Goal: Information Seeking & Learning: Learn about a topic

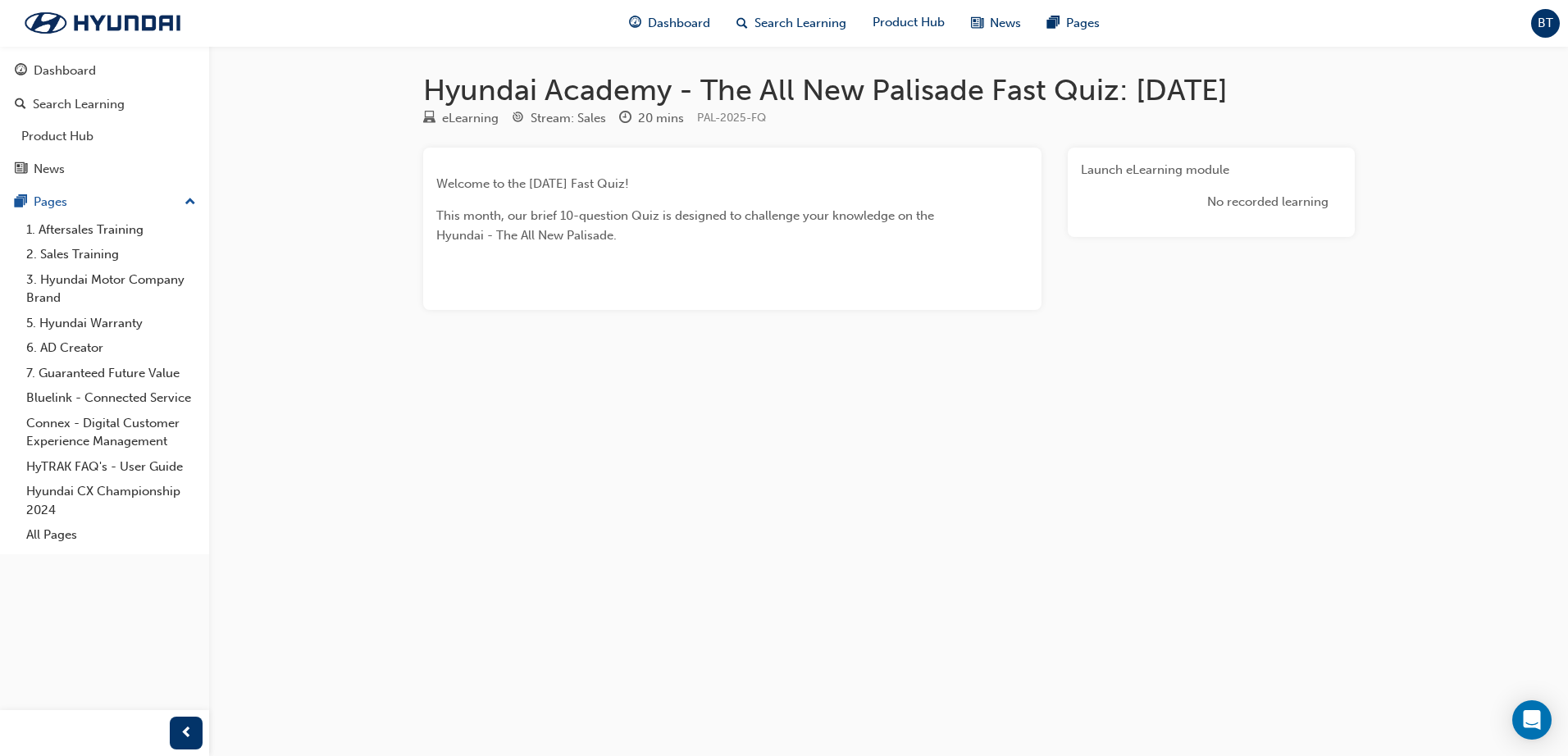
click at [1207, 155] on div "Launch eLearning module No recorded learning" at bounding box center [1211, 192] width 287 height 89
click at [1188, 164] on link "Launch eLearning module" at bounding box center [1155, 170] width 149 height 15
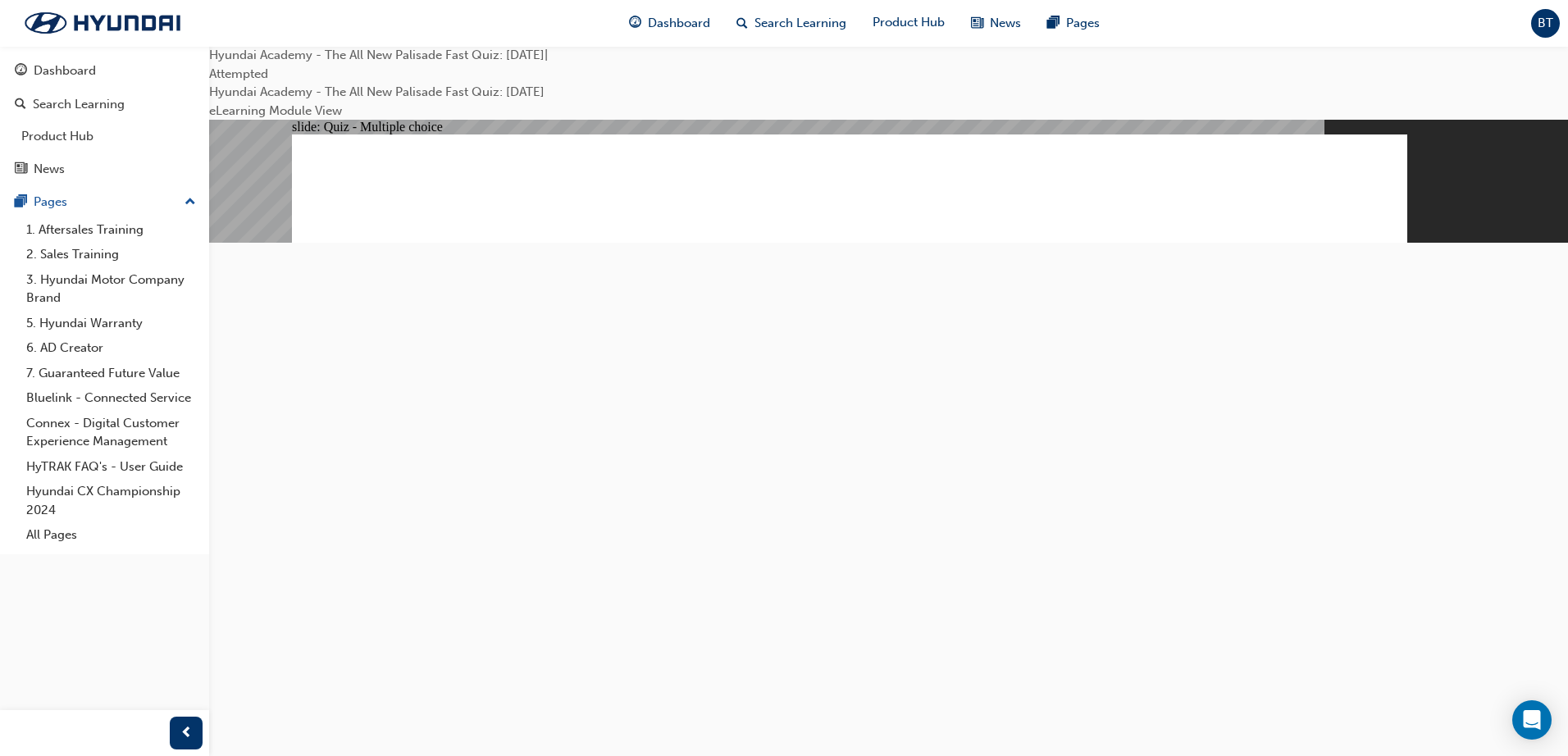
radio input "true"
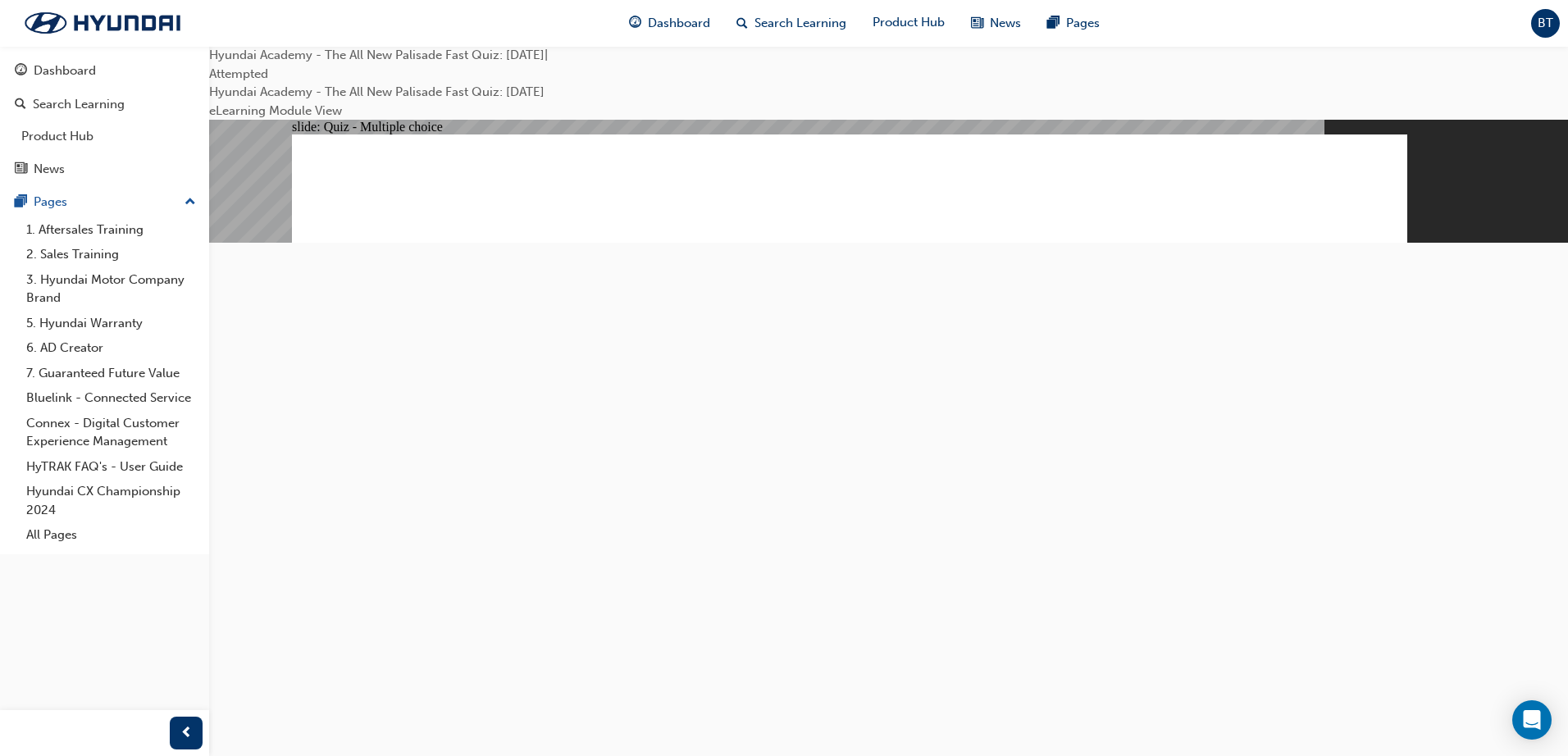
radio input "true"
drag, startPoint x: 902, startPoint y: 534, endPoint x: 854, endPoint y: 518, distance: 50.6
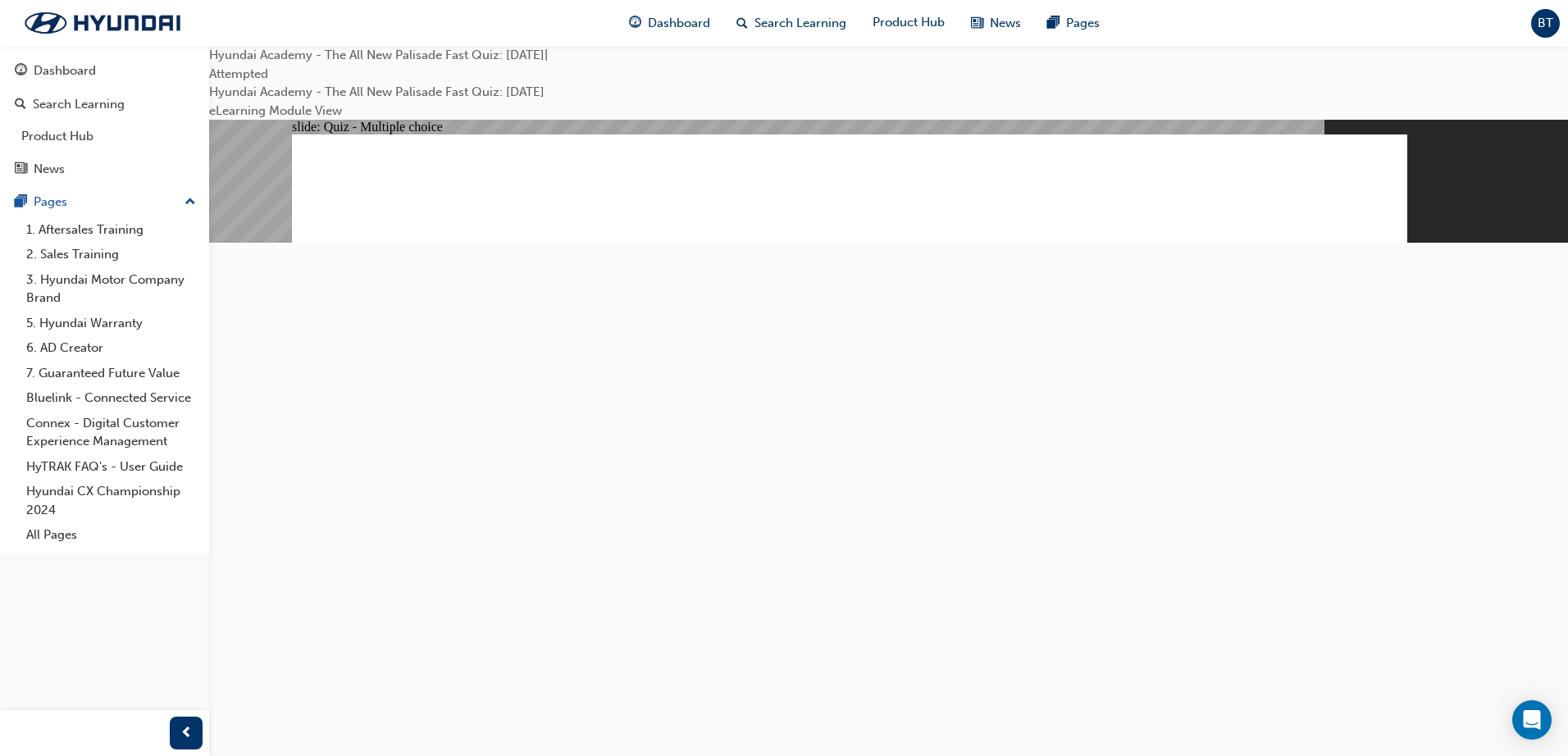
radio input "true"
drag, startPoint x: 1292, startPoint y: 675, endPoint x: 1299, endPoint y: 649, distance: 26.9
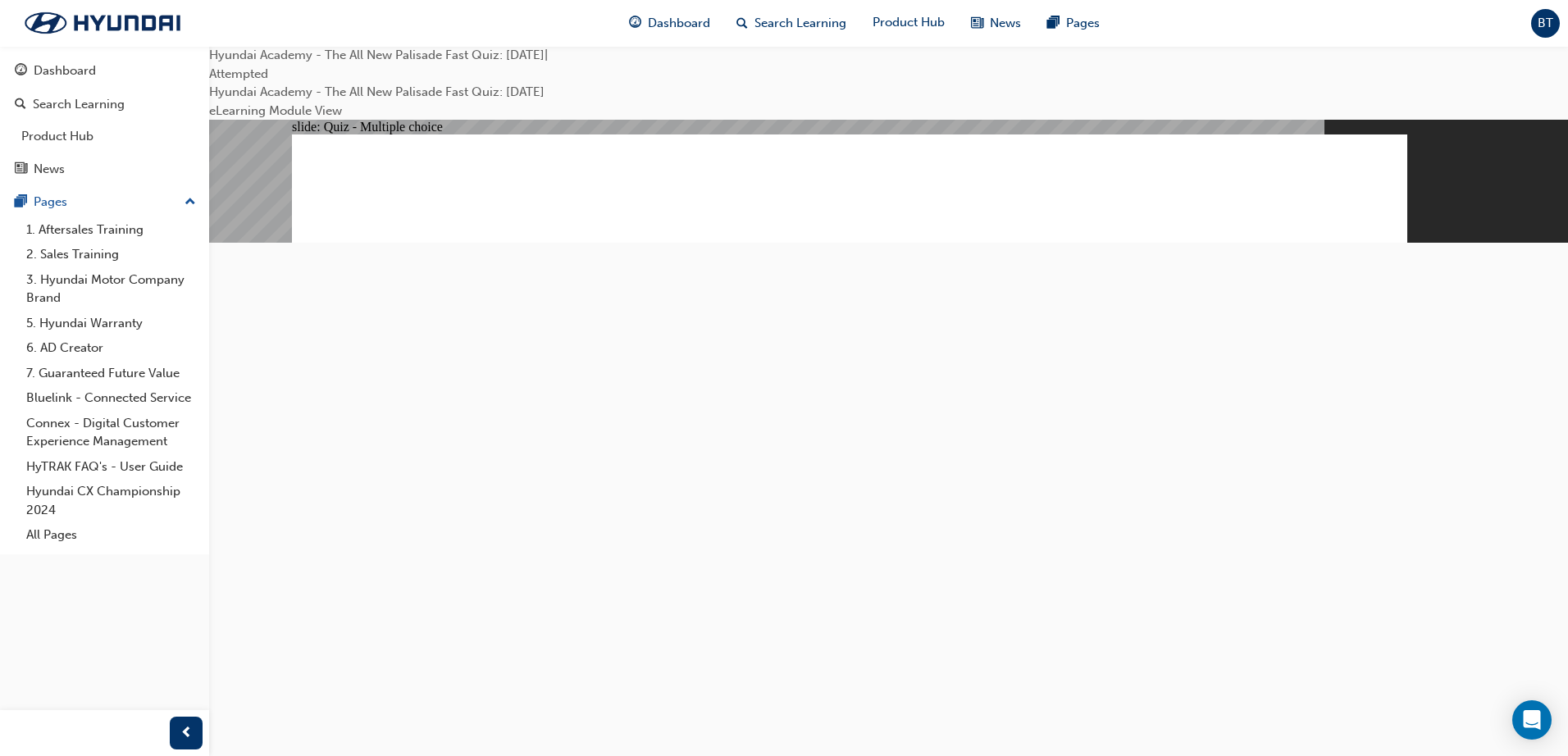
radio input "true"
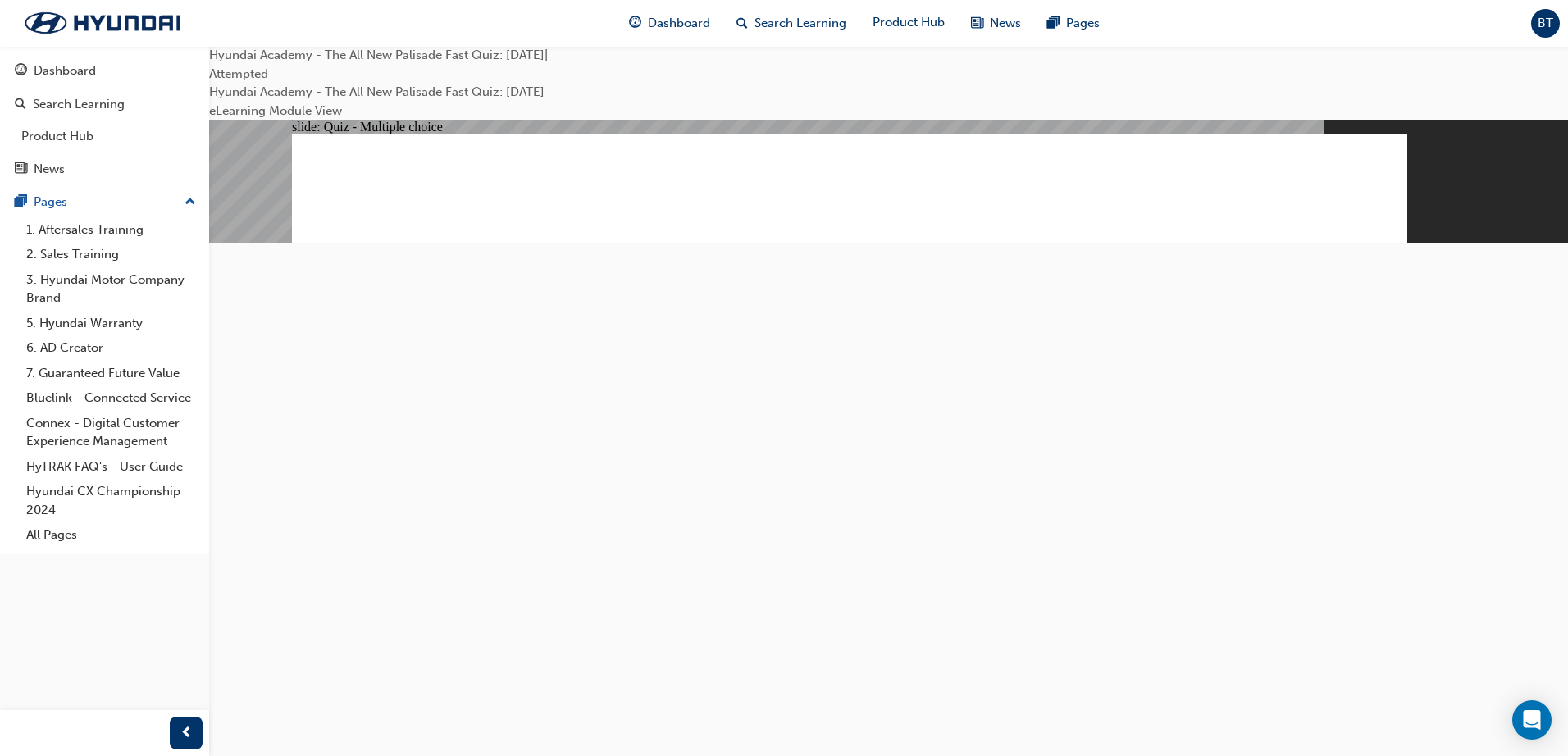
checkbox input "true"
radio input "true"
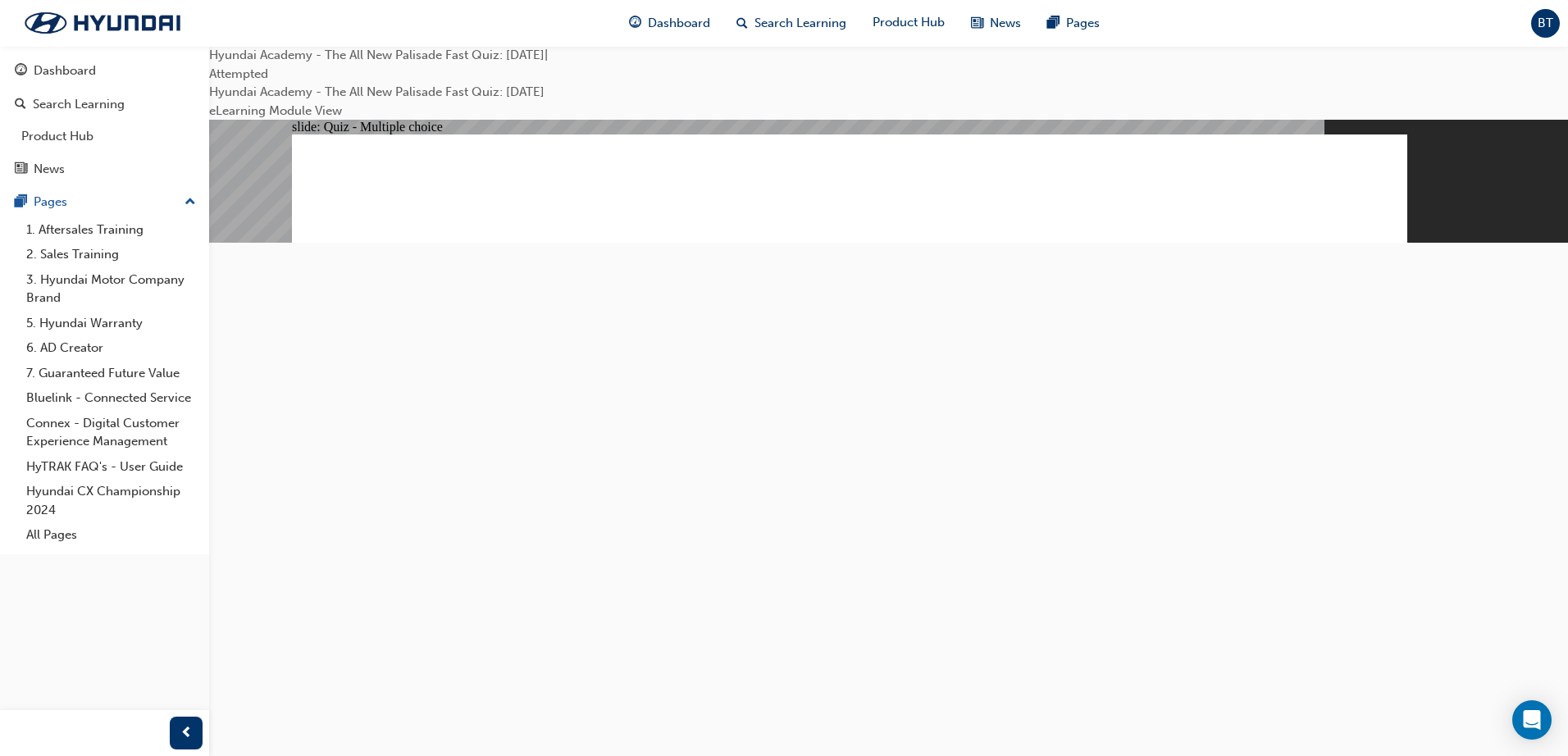
radio input "true"
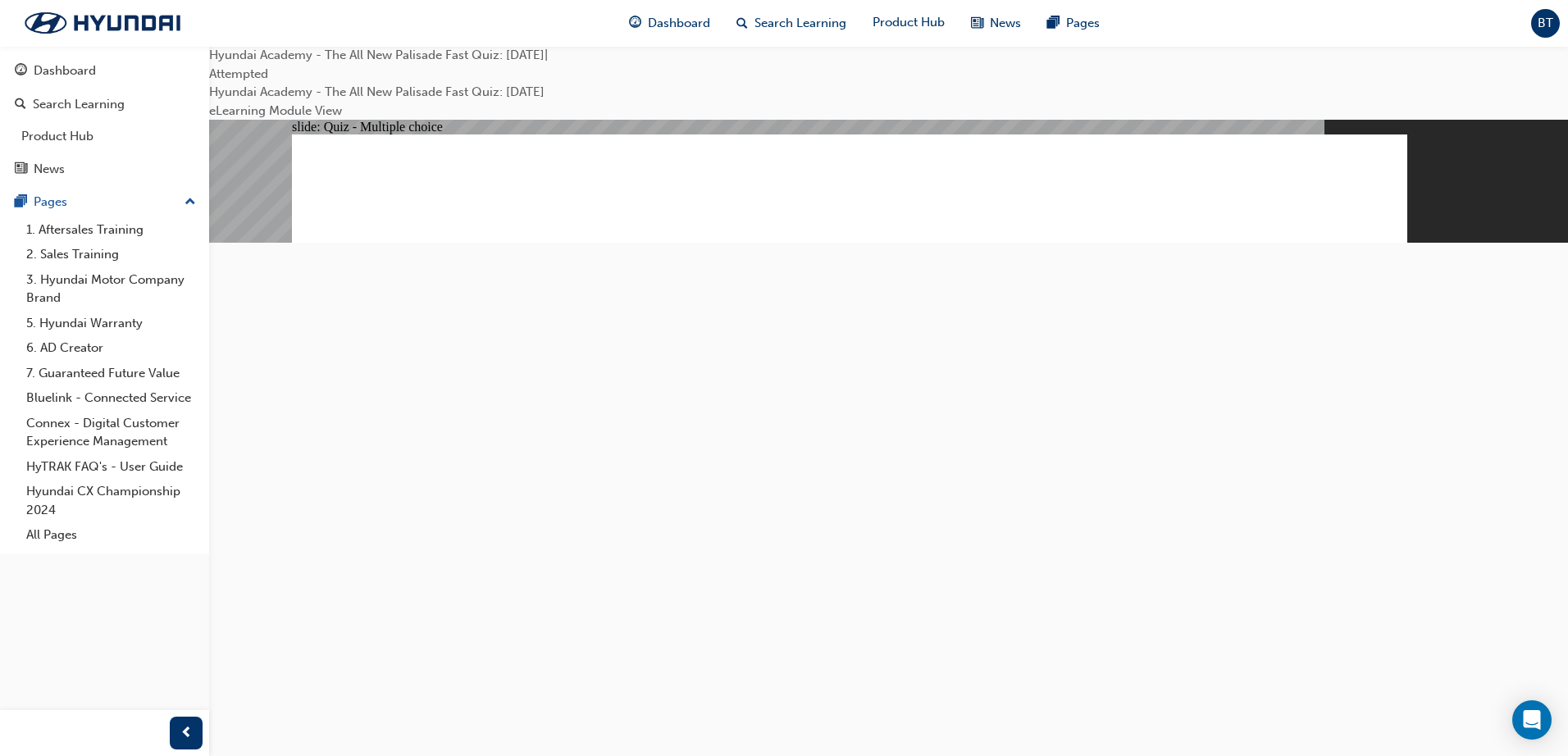
checkbox input "true"
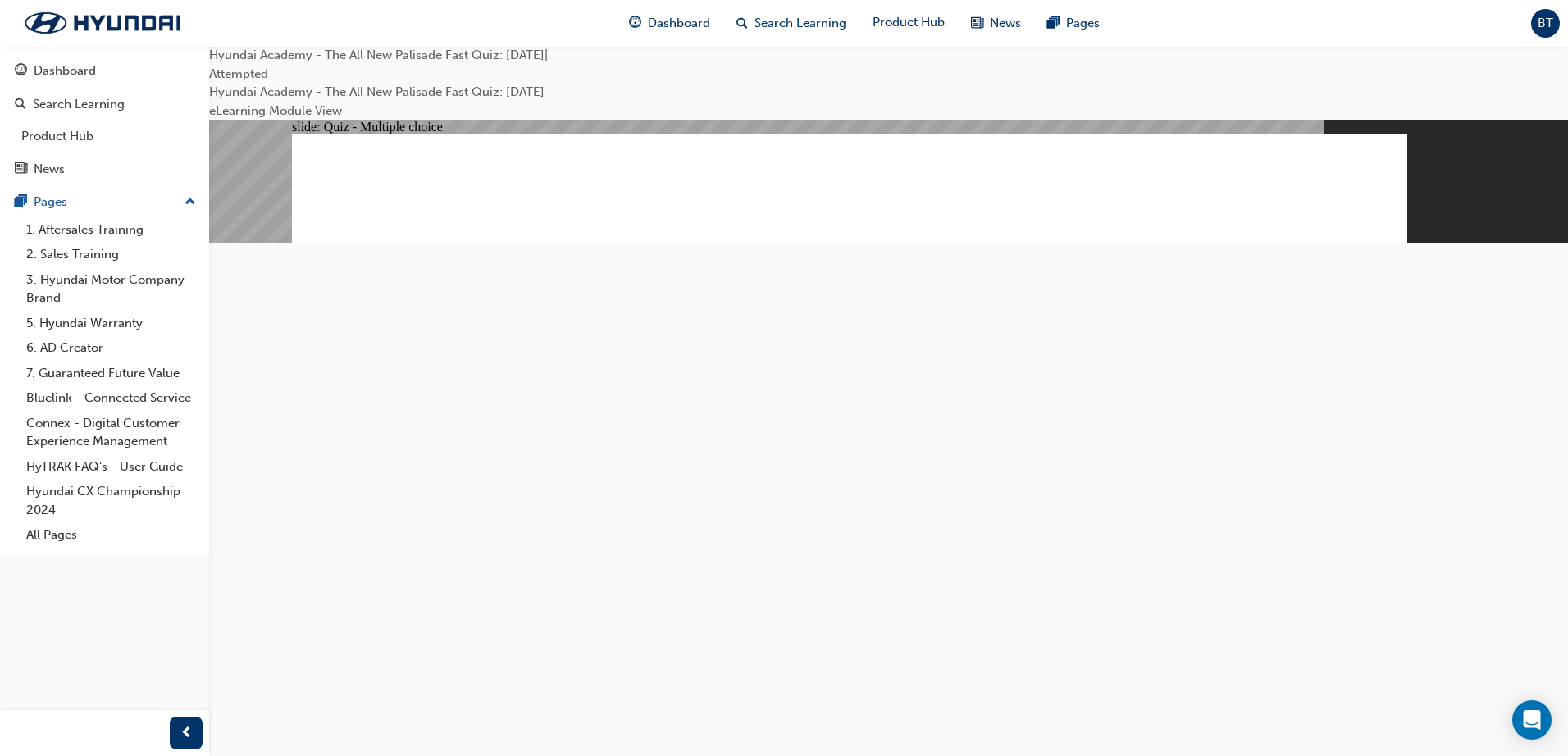
checkbox input "true"
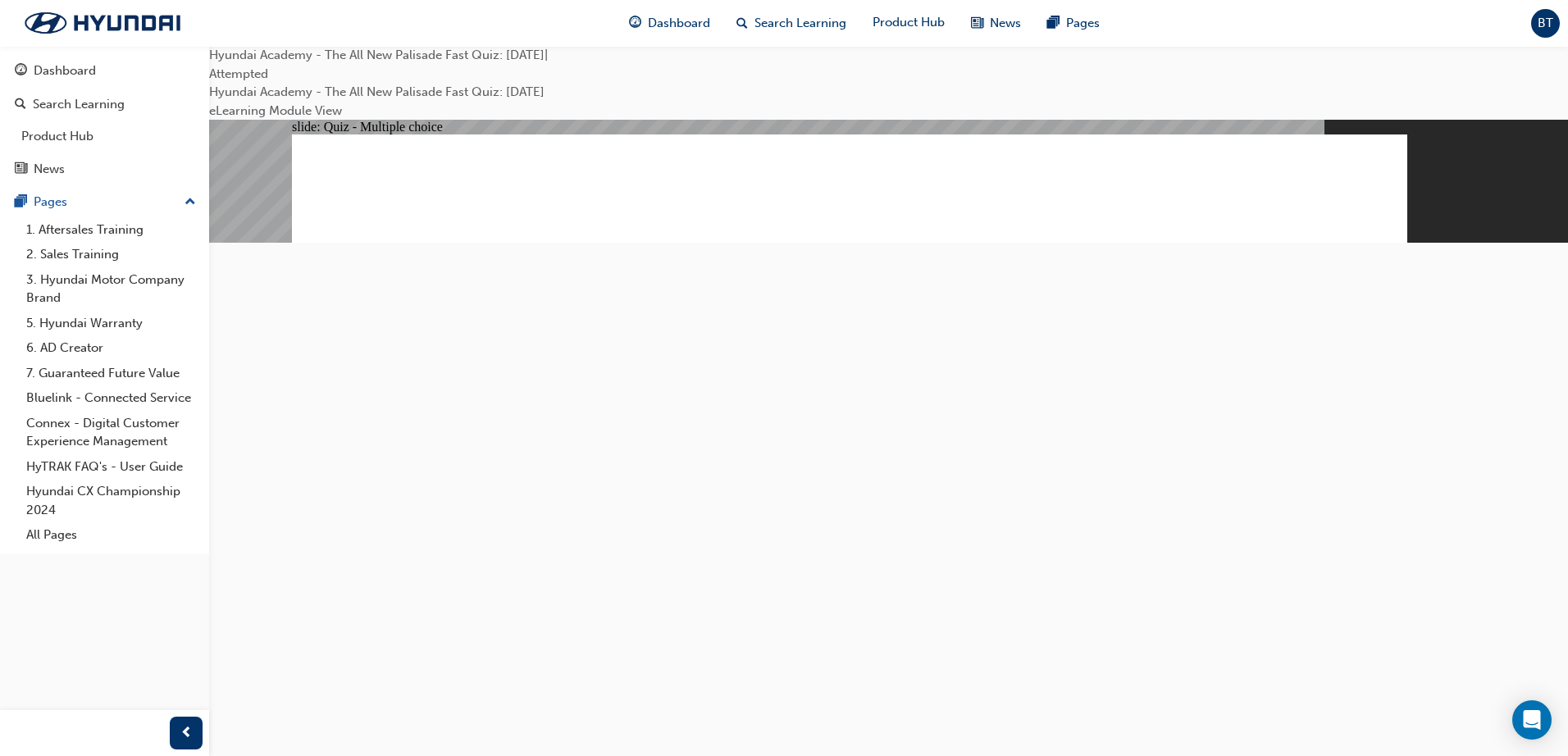
radio input "true"
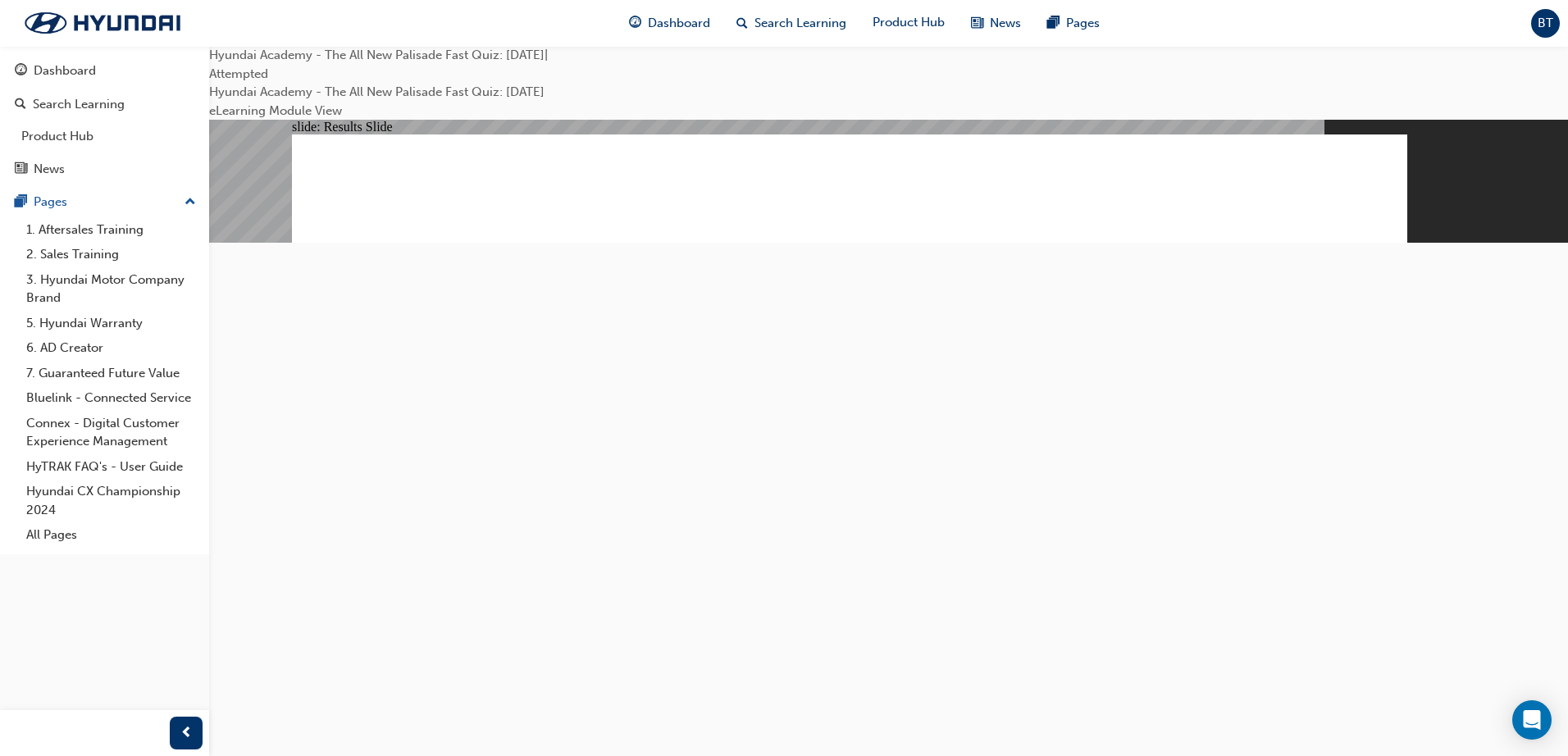
radio input "true"
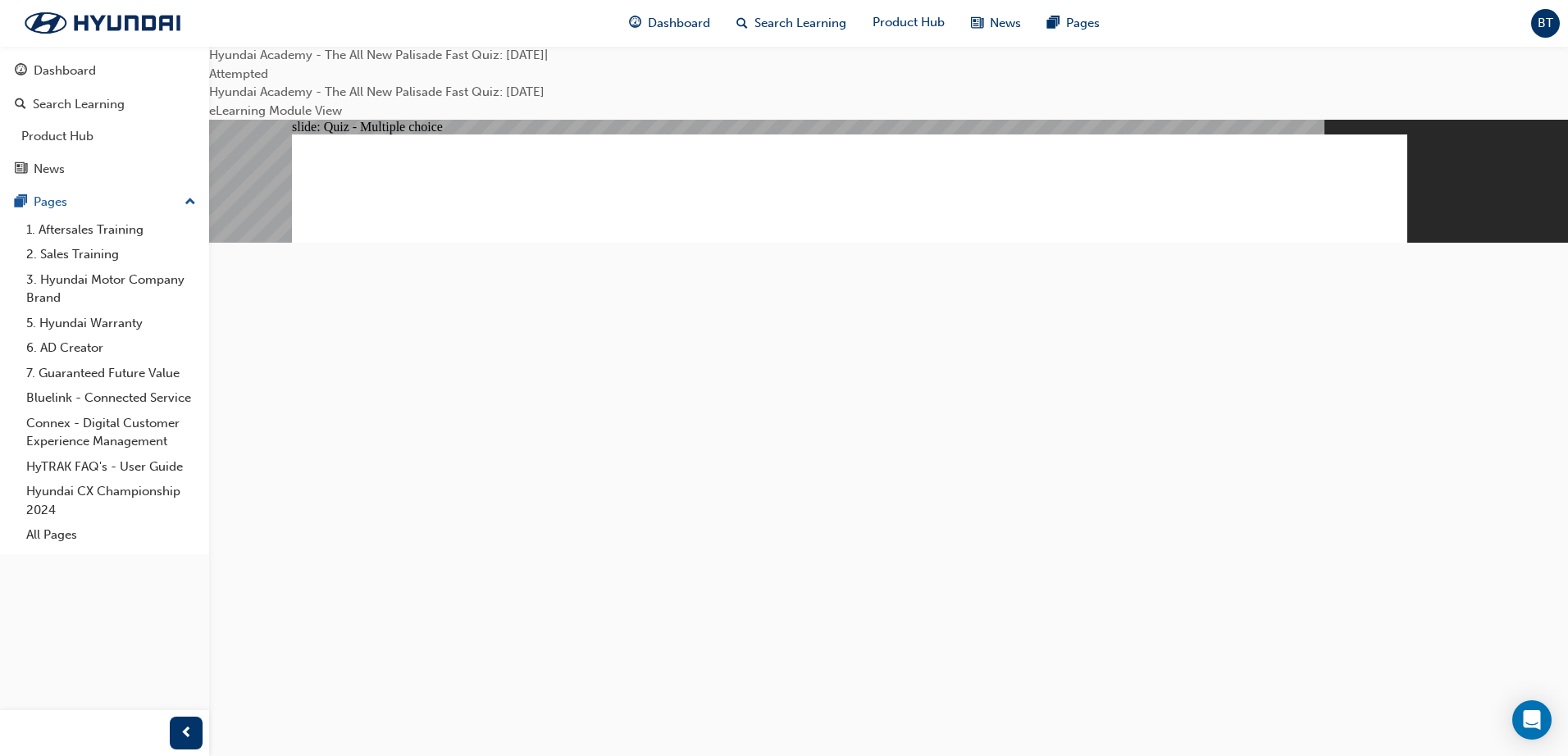
radio input "true"
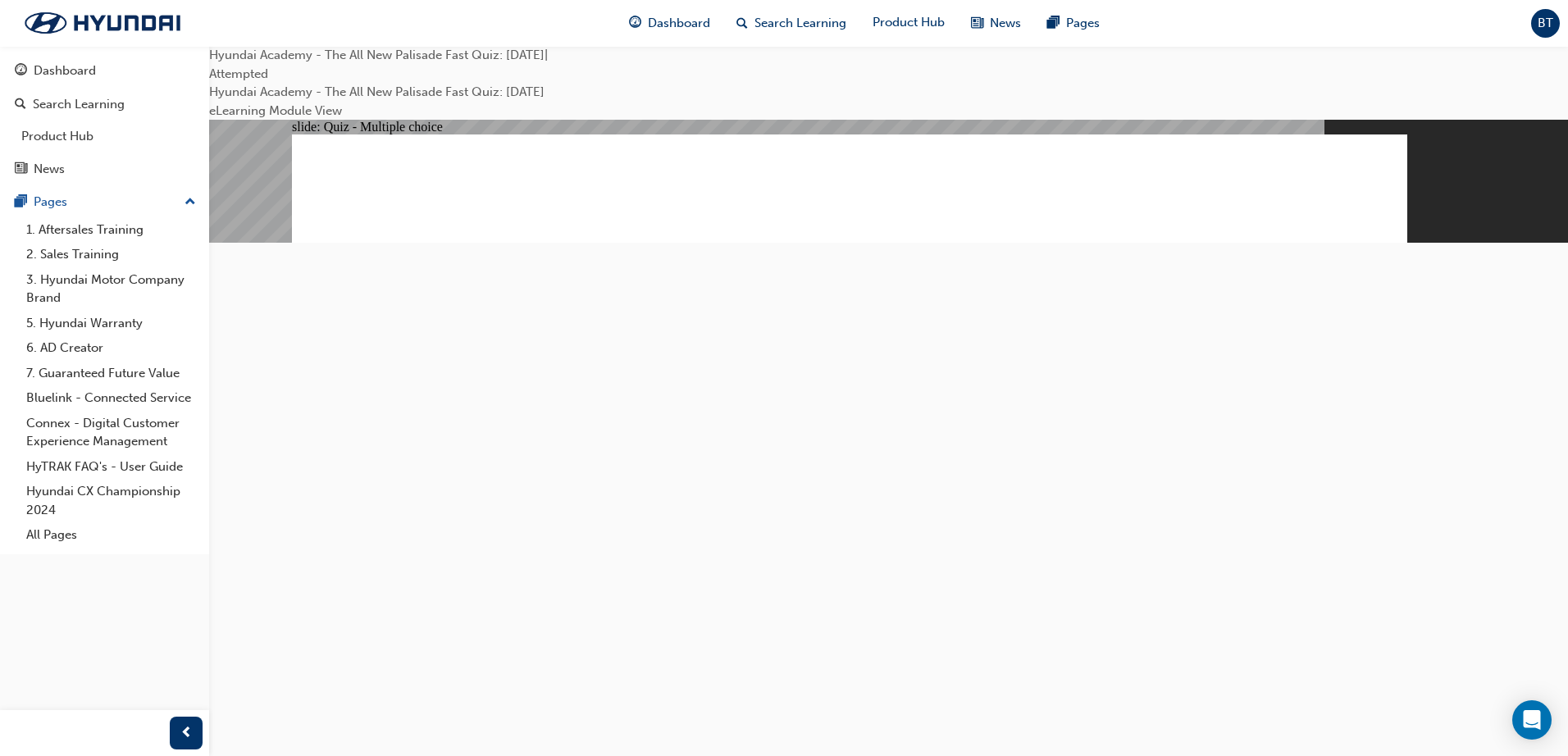
radio input "true"
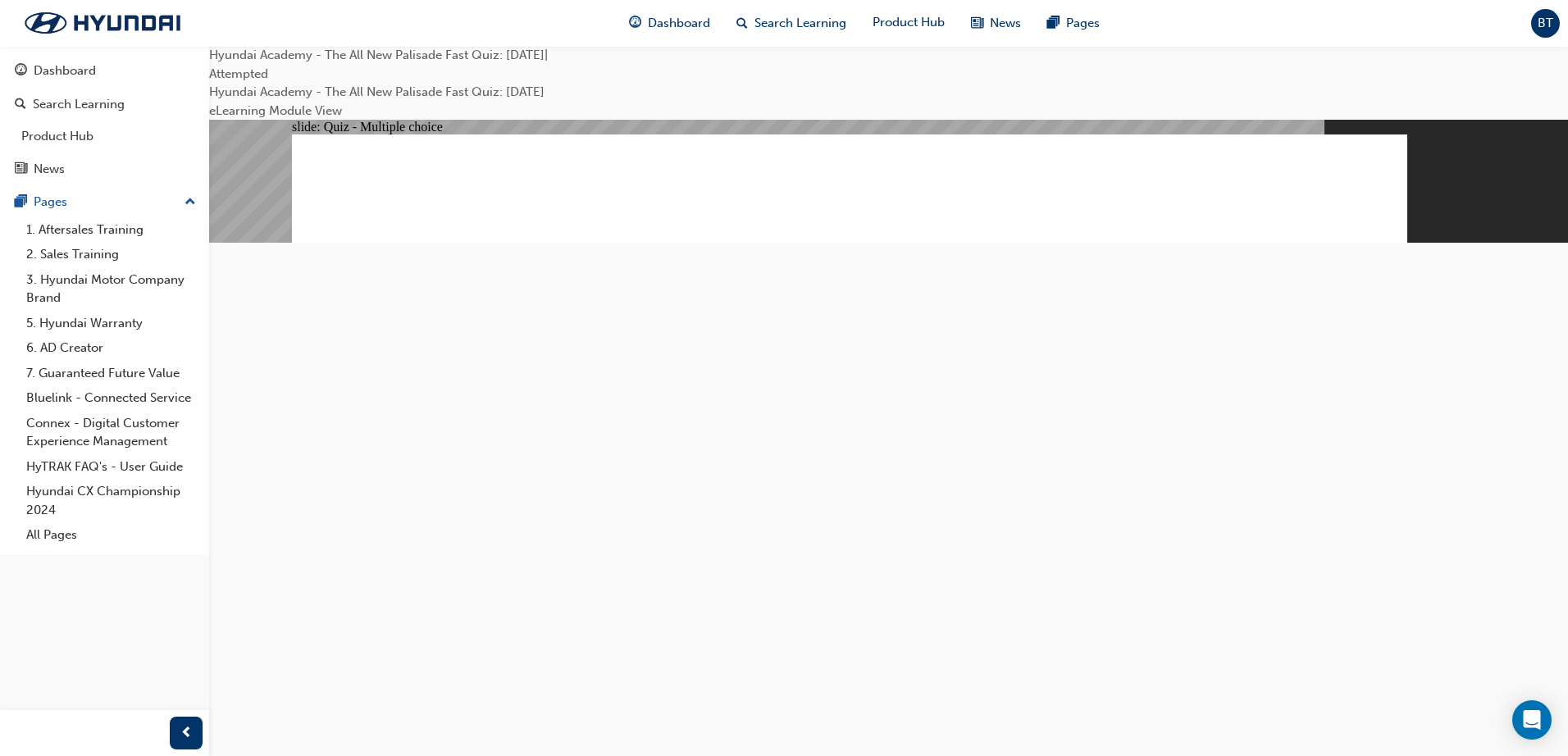
radio input "true"
checkbox input "true"
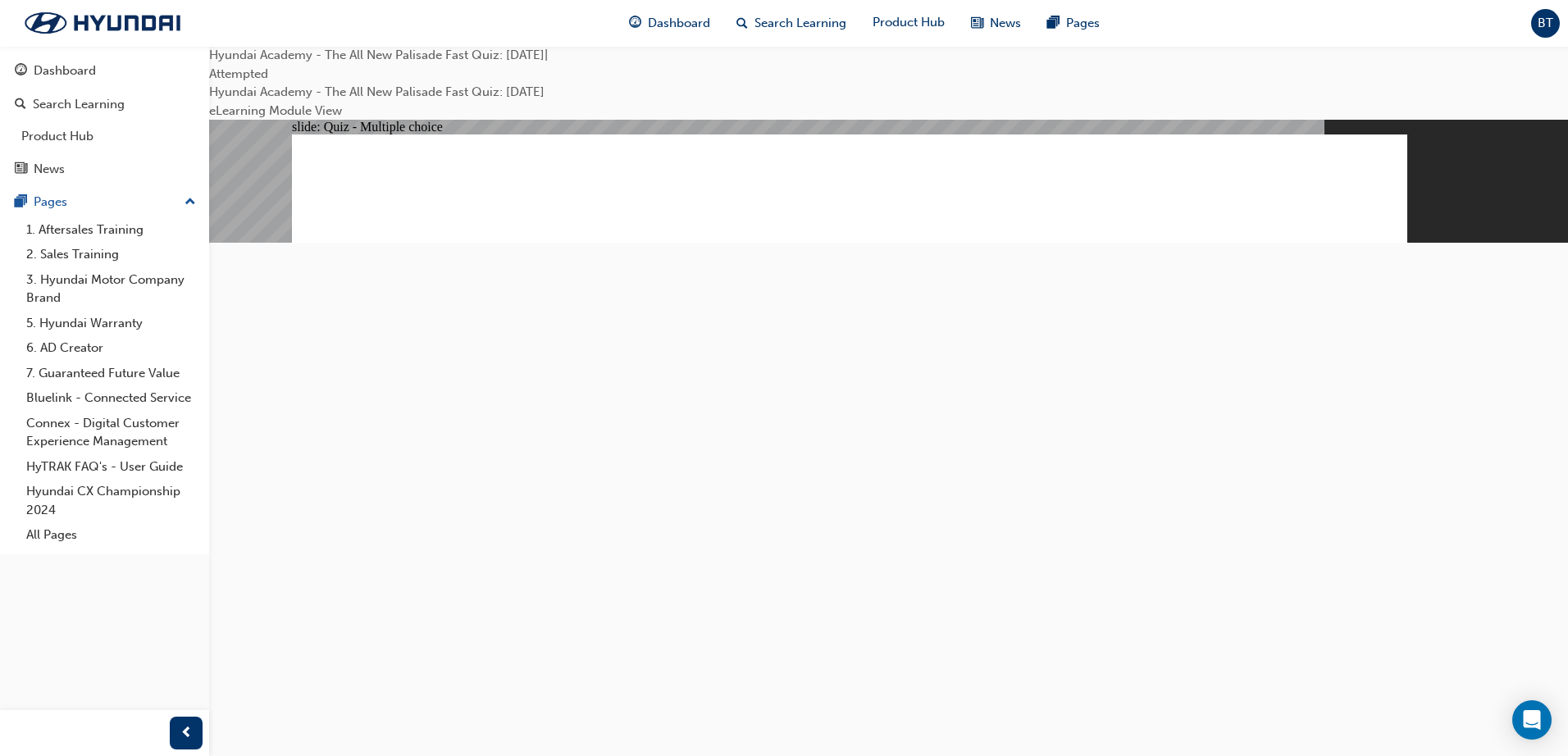
radio input "true"
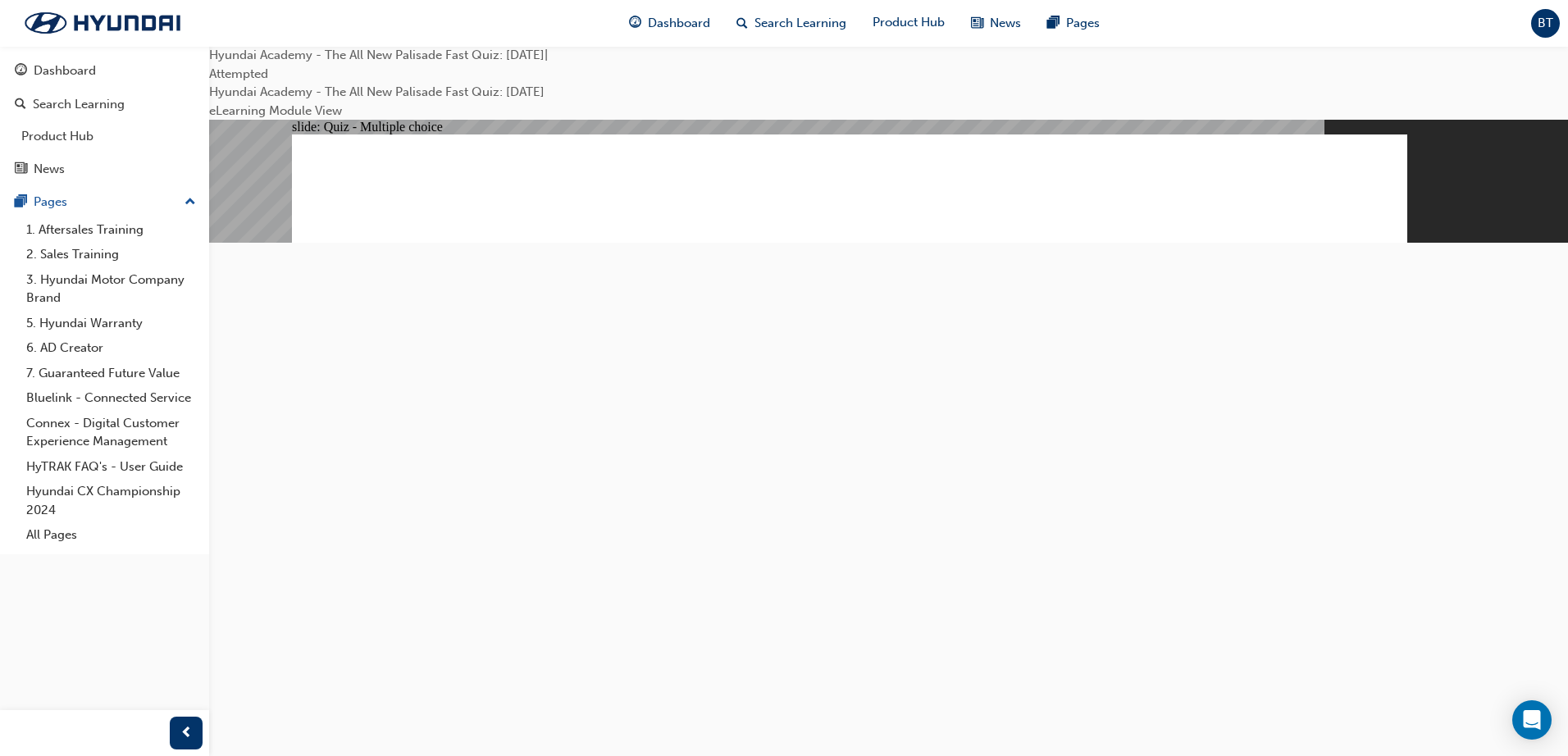
radio input "true"
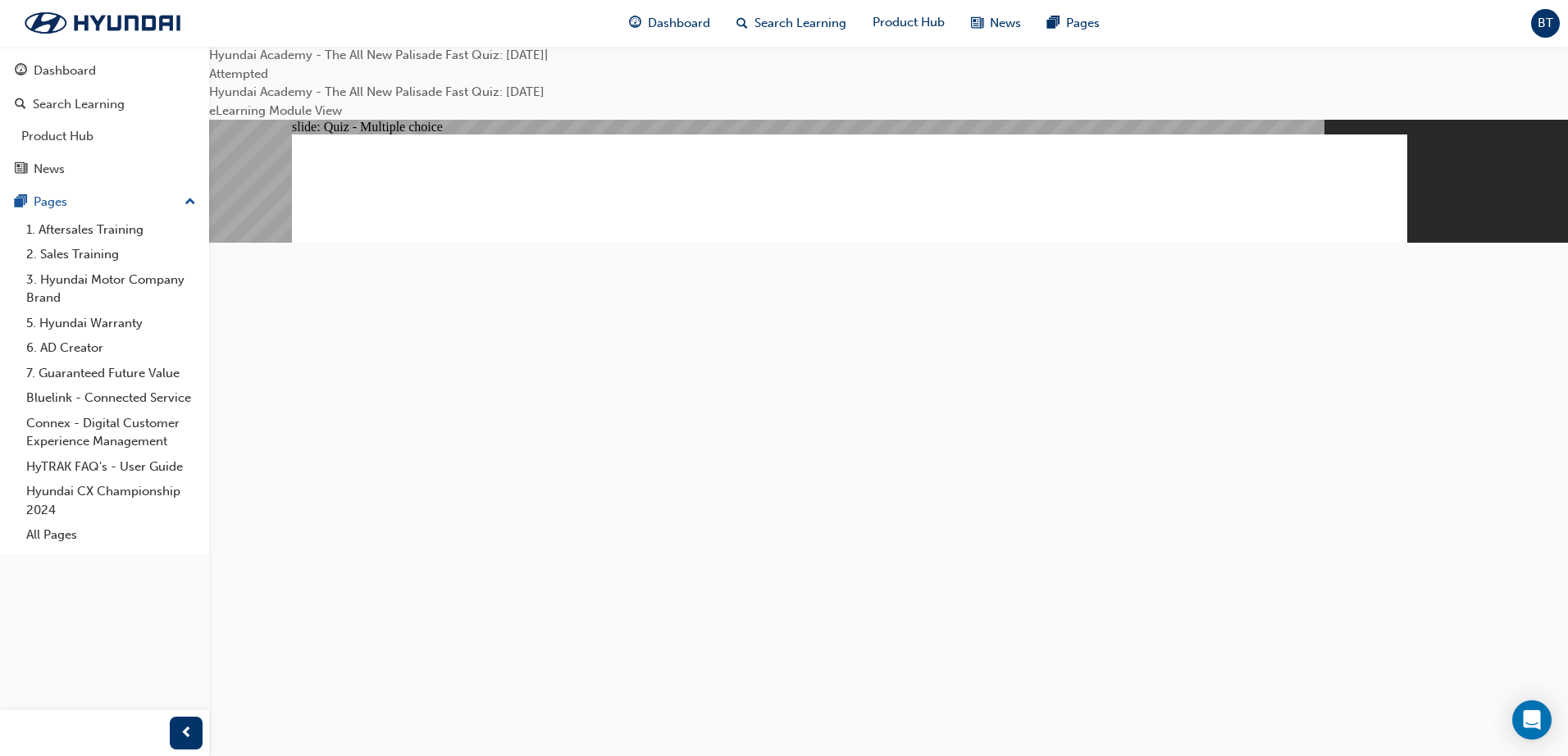
checkbox input "true"
drag, startPoint x: 1247, startPoint y: 641, endPoint x: 1294, endPoint y: 640, distance: 47.0
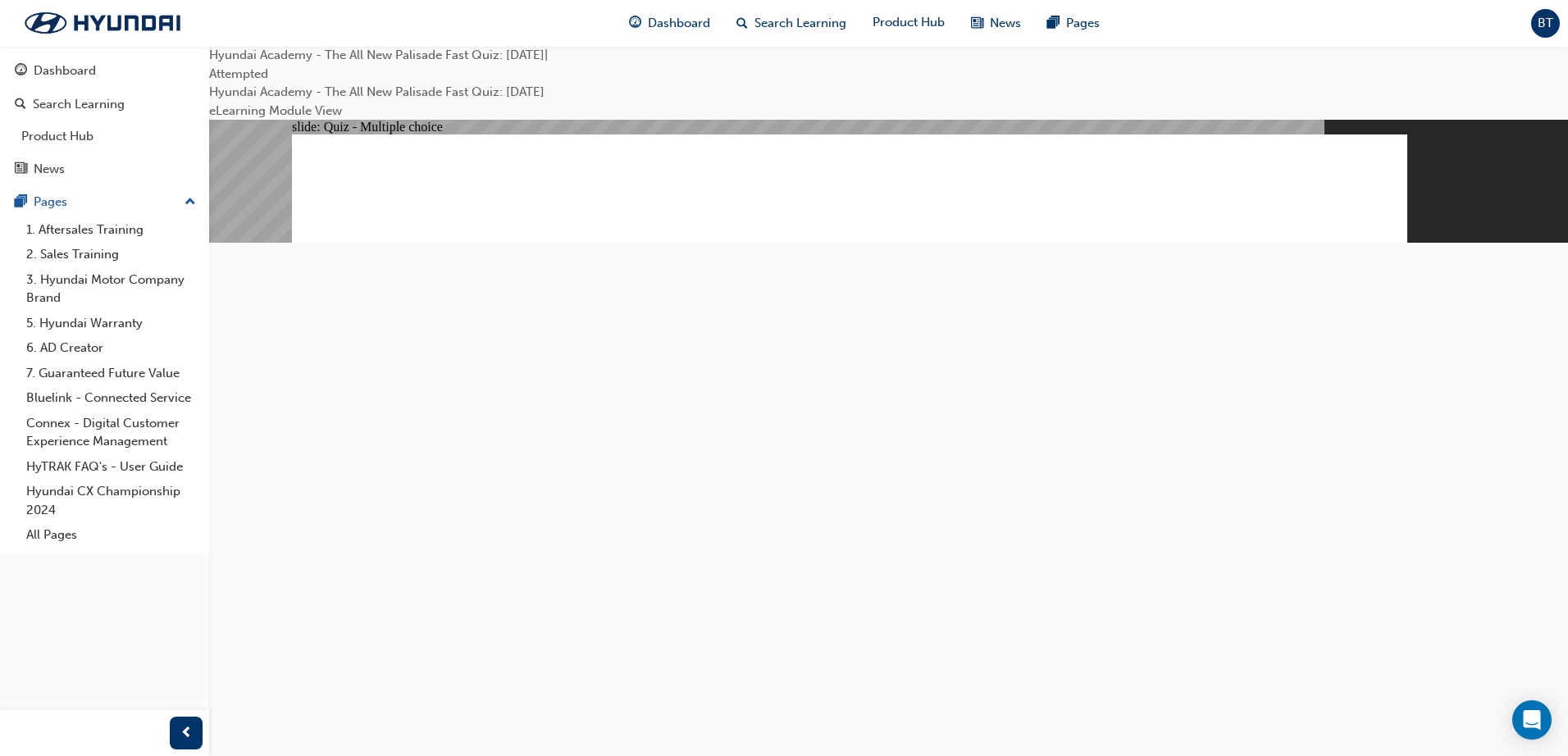
checkbox input "true"
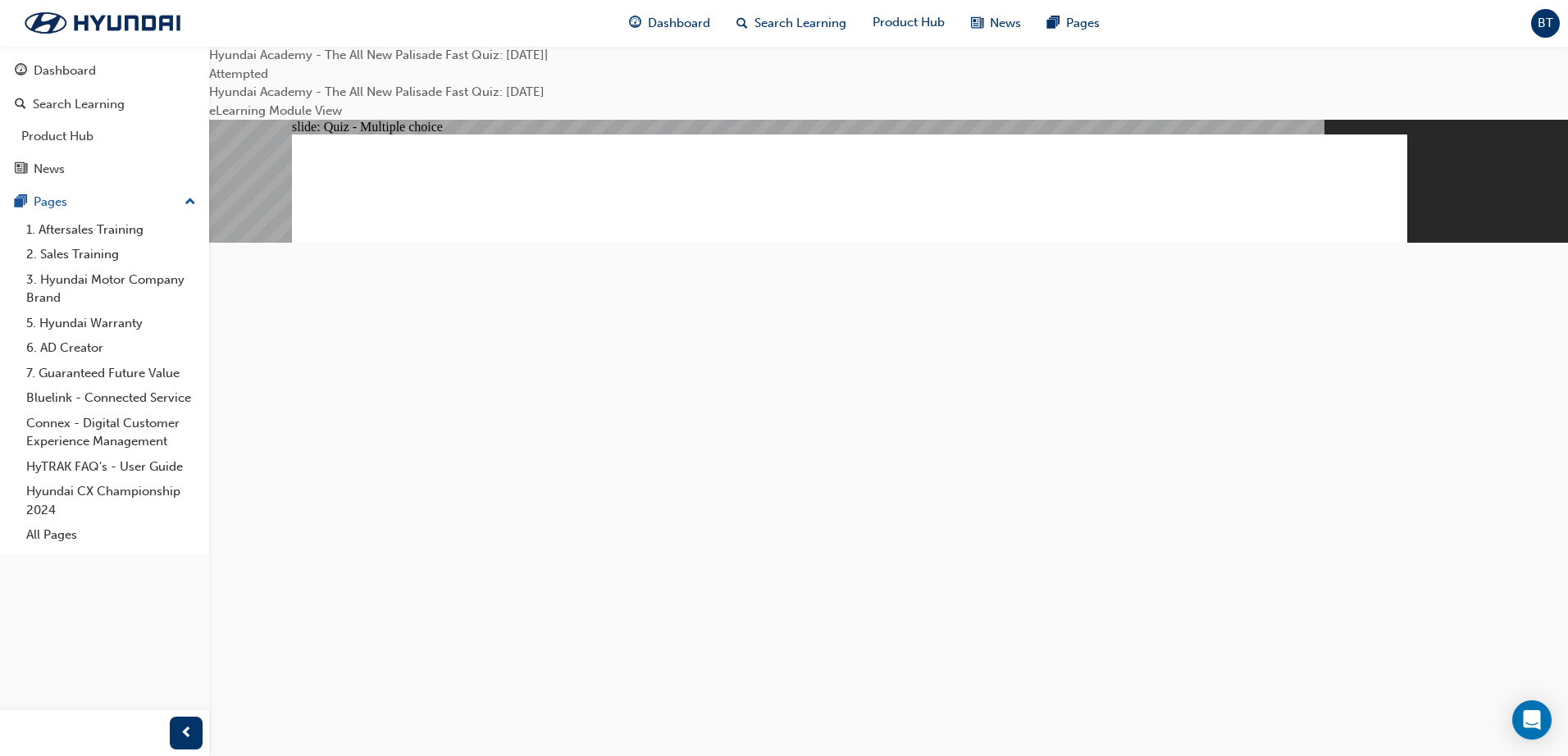
radio input "true"
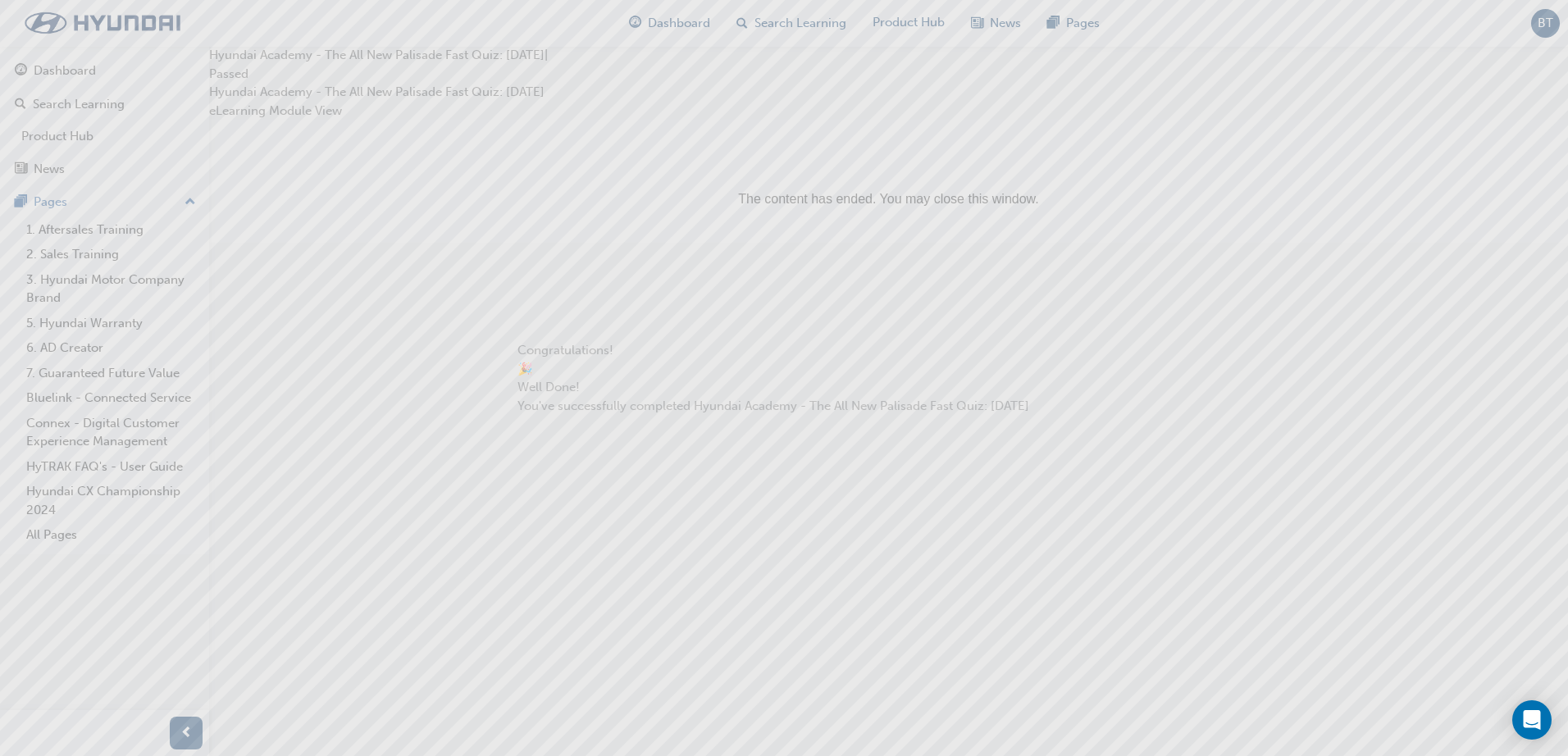
click at [1169, 460] on div "Congratulations! 🎉 Well Done! You've successfully completed Hyundai Academy - T…" at bounding box center [784, 378] width 1568 height 756
